Goal: Task Accomplishment & Management: Manage account settings

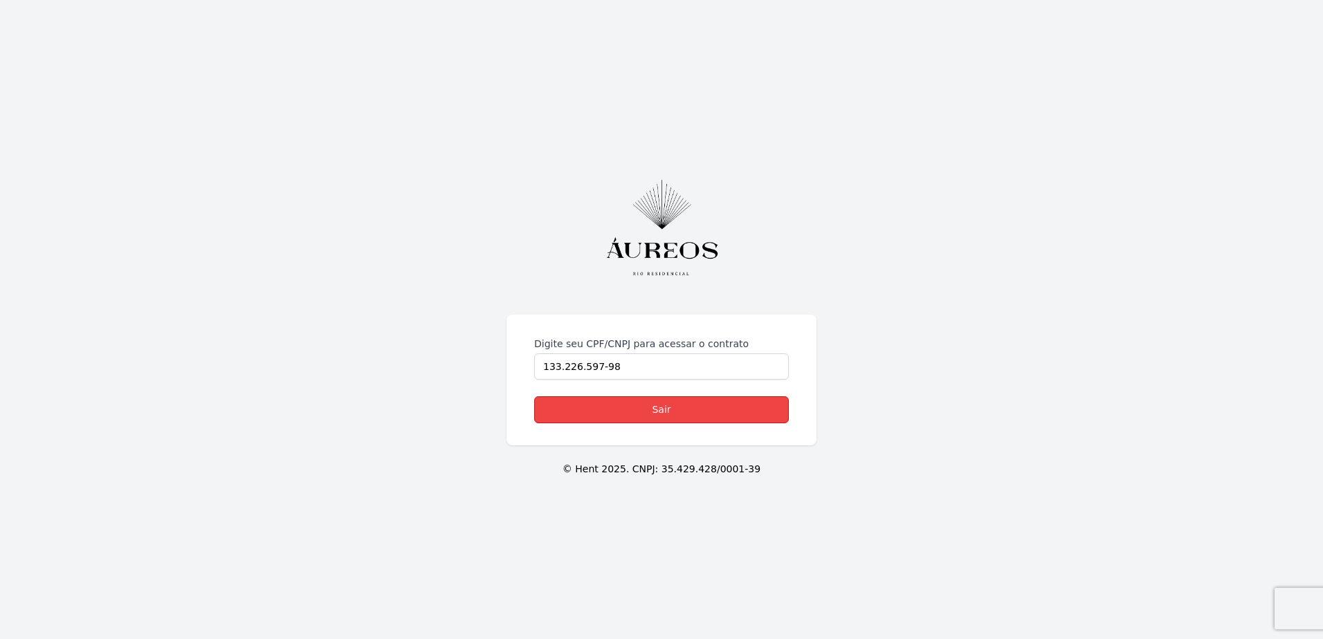
drag, startPoint x: 0, startPoint y: 0, endPoint x: 625, endPoint y: 413, distance: 749.0
click at [625, 413] on link "Sair" at bounding box center [661, 409] width 255 height 27
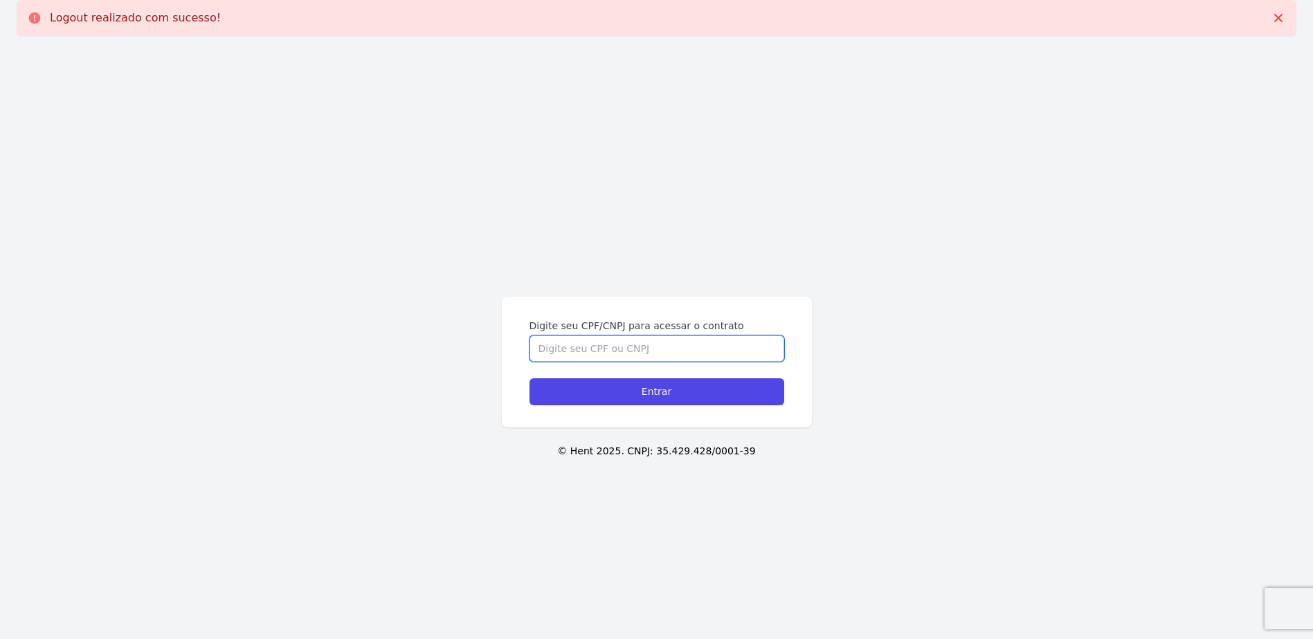
click at [572, 349] on input "Digite seu CPF/CNPJ para acessar o contrato" at bounding box center [656, 349] width 255 height 26
type input "13322659798"
click at [529, 378] on input "Entrar" at bounding box center [656, 391] width 255 height 27
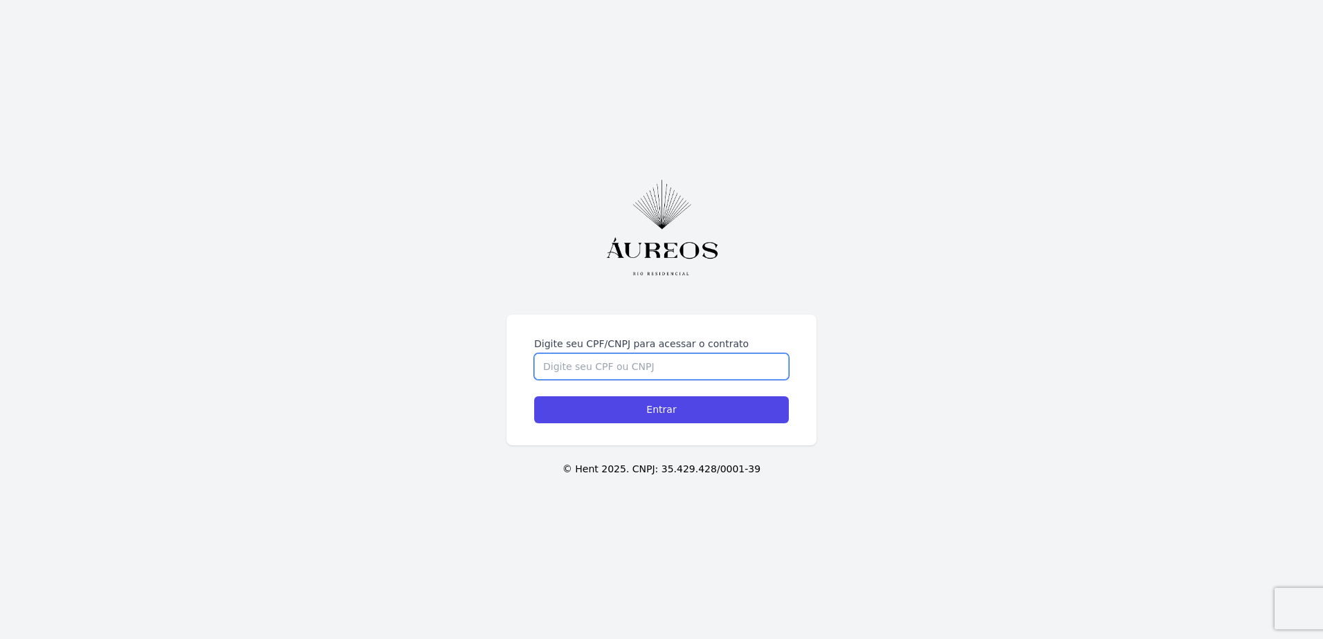
click at [578, 365] on input "Digite seu CPF/CNPJ para acessar o contrato" at bounding box center [661, 367] width 255 height 26
type input "13322659798"
click at [534, 396] on input "Entrar" at bounding box center [661, 409] width 255 height 27
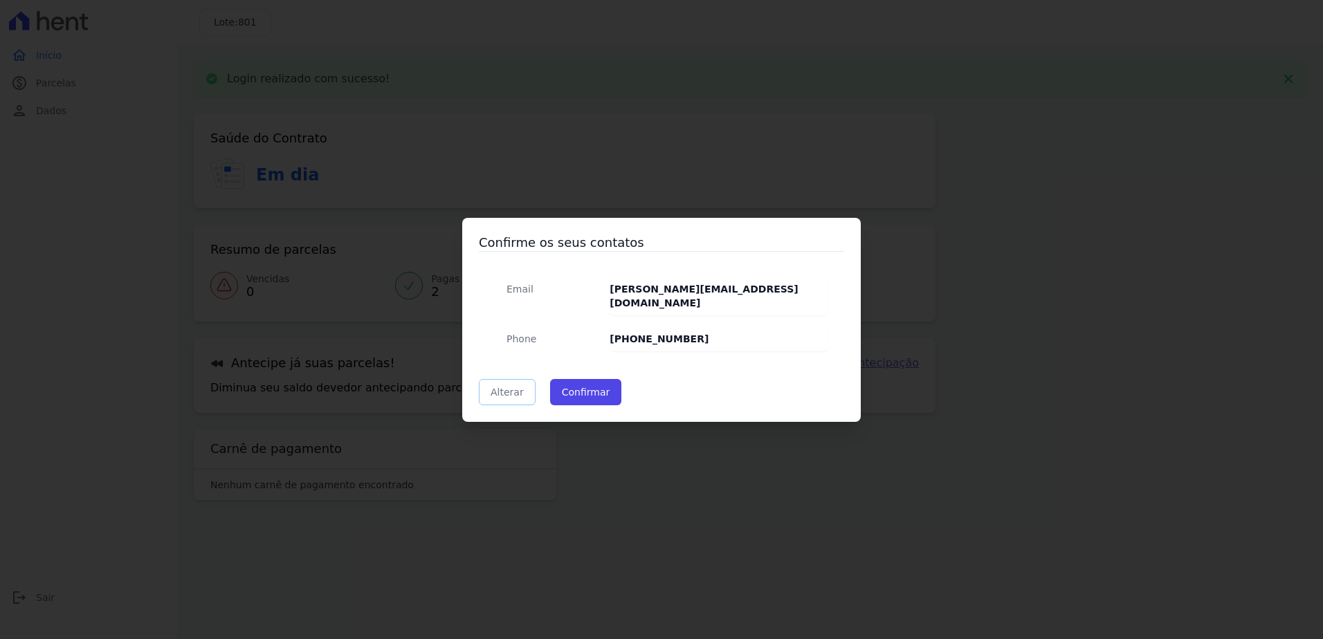
click at [502, 394] on link "Alterar" at bounding box center [507, 392] width 57 height 26
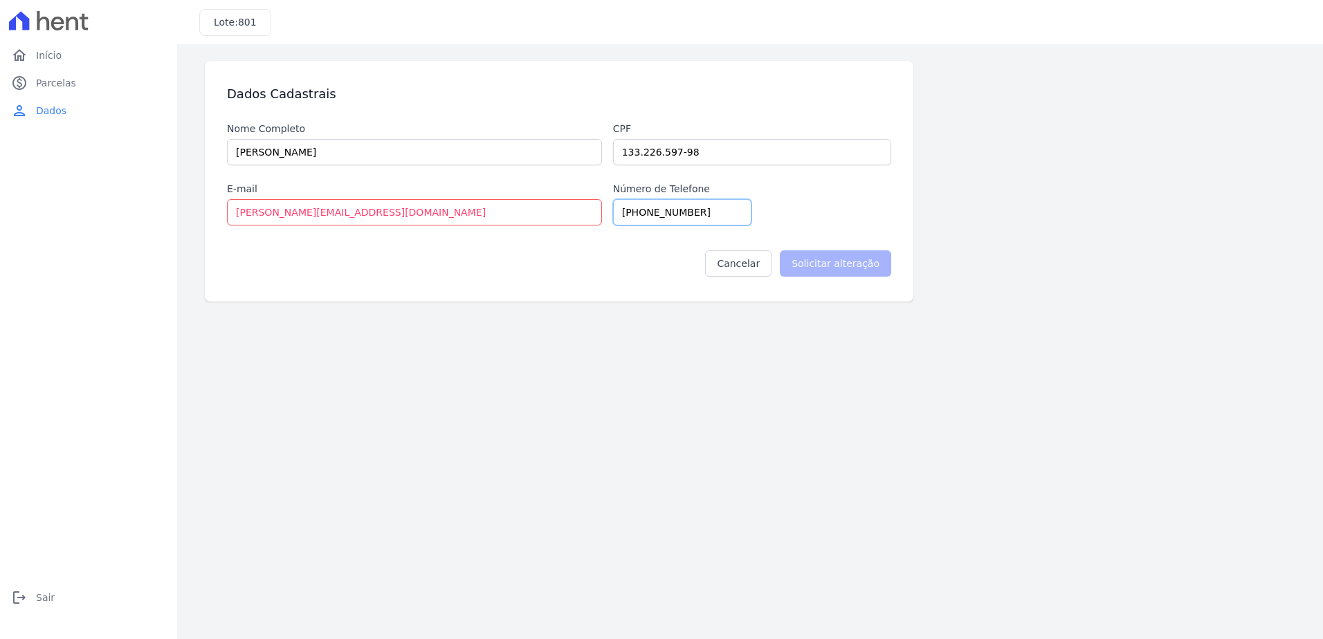
click at [711, 210] on input "(21) 99730-8026" at bounding box center [682, 212] width 138 height 26
type input "(21) 99730-8020"
click at [807, 268] on input "Solicitar alteração" at bounding box center [835, 263] width 111 height 26
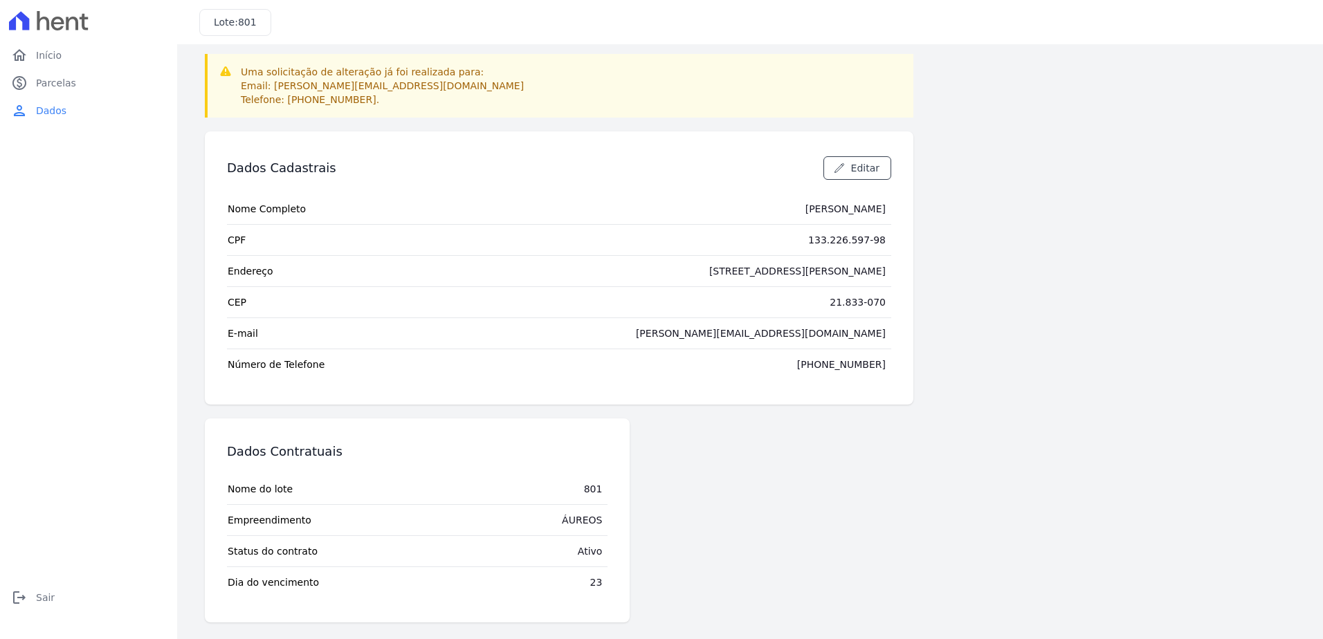
scroll to position [7, 0]
click at [64, 89] on span "Parcelas" at bounding box center [56, 83] width 40 height 14
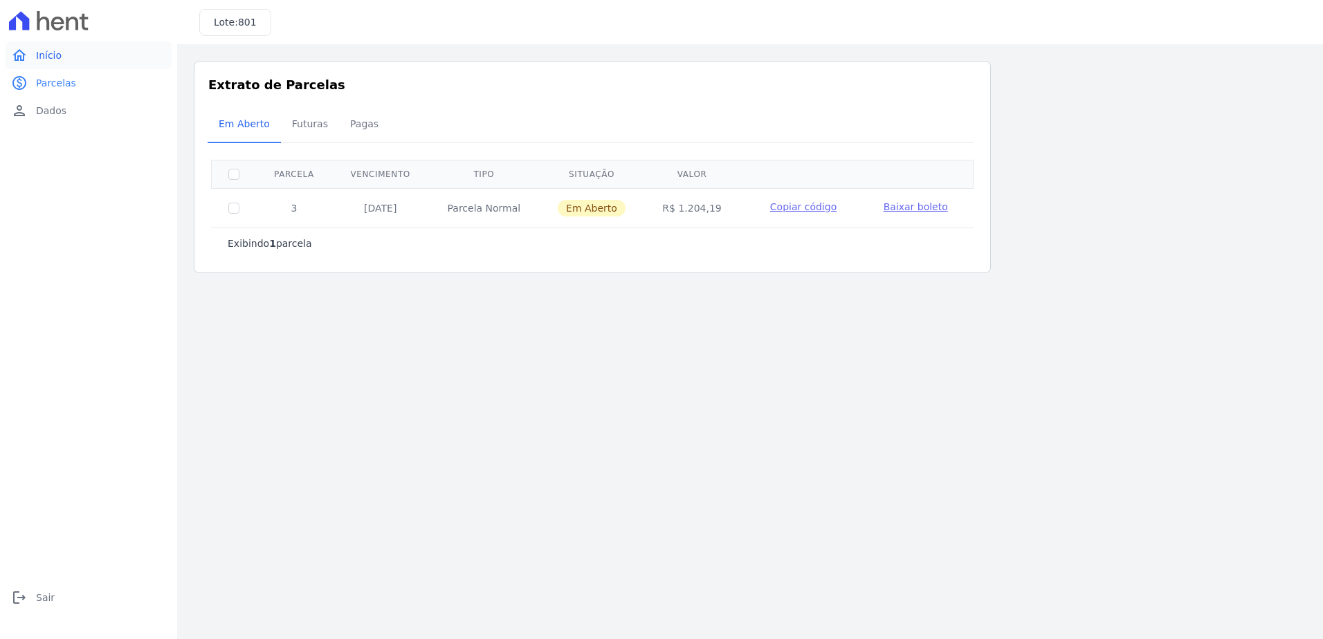
click at [55, 57] on span "Início" at bounding box center [49, 55] width 26 height 14
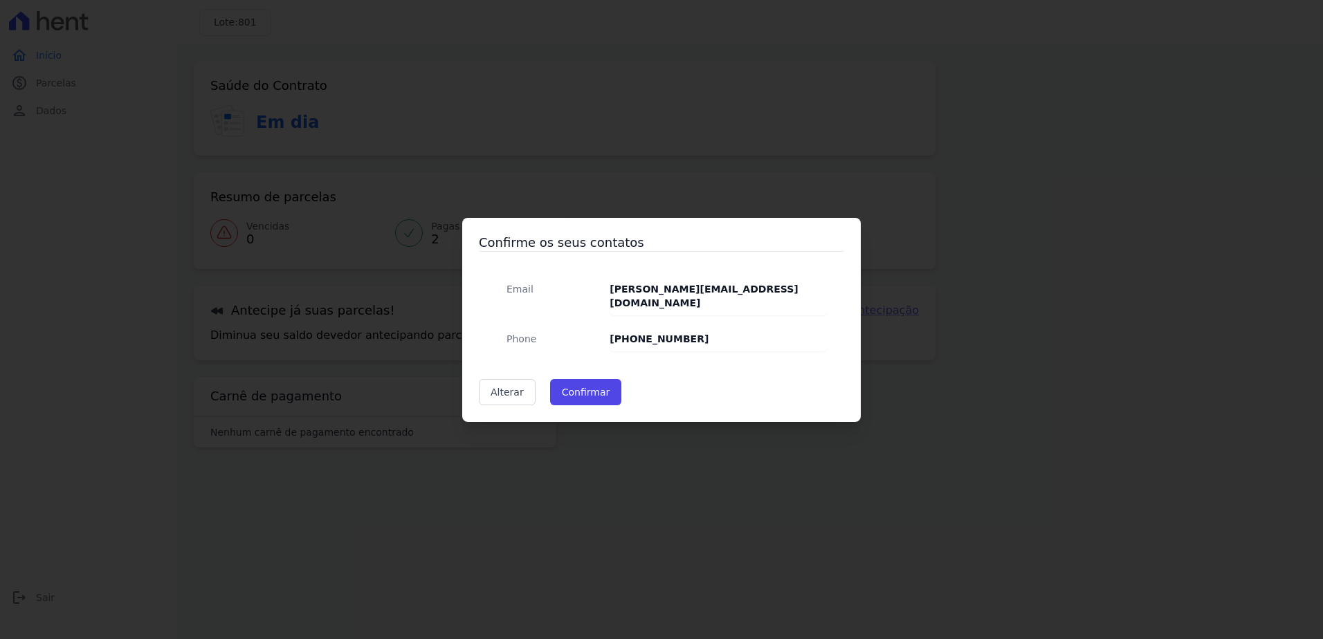
click at [387, 335] on div "Confirme os seus contatos Email richard.os@outlook.com Phone (21) 99730-8026 Al…" at bounding box center [661, 319] width 1323 height 639
click at [374, 313] on div "Confirme os seus contatos Email richard.os@outlook.com Phone (21) 99730-8026 Al…" at bounding box center [661, 319] width 1323 height 639
